Goal: Information Seeking & Learning: Compare options

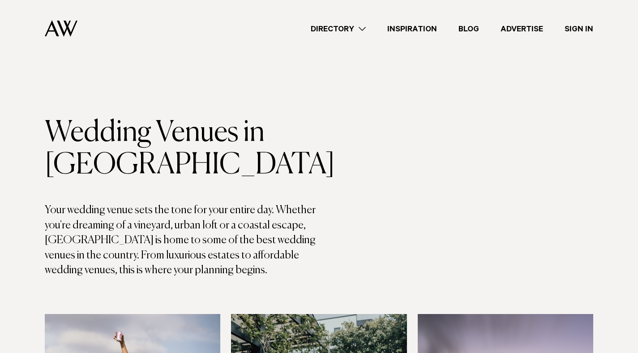
scroll to position [4936, 0]
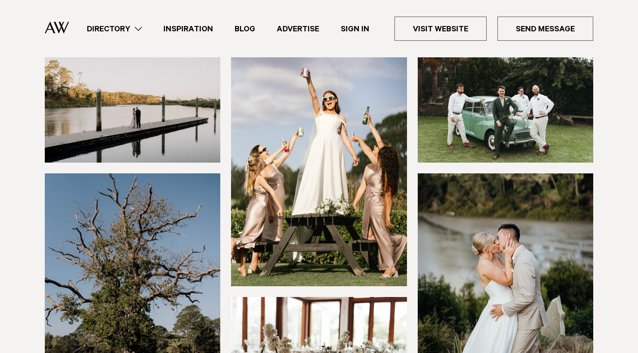
scroll to position [217, 0]
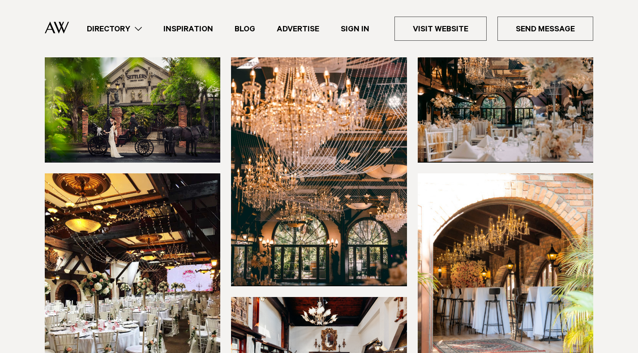
scroll to position [306, 0]
